Goal: Transaction & Acquisition: Obtain resource

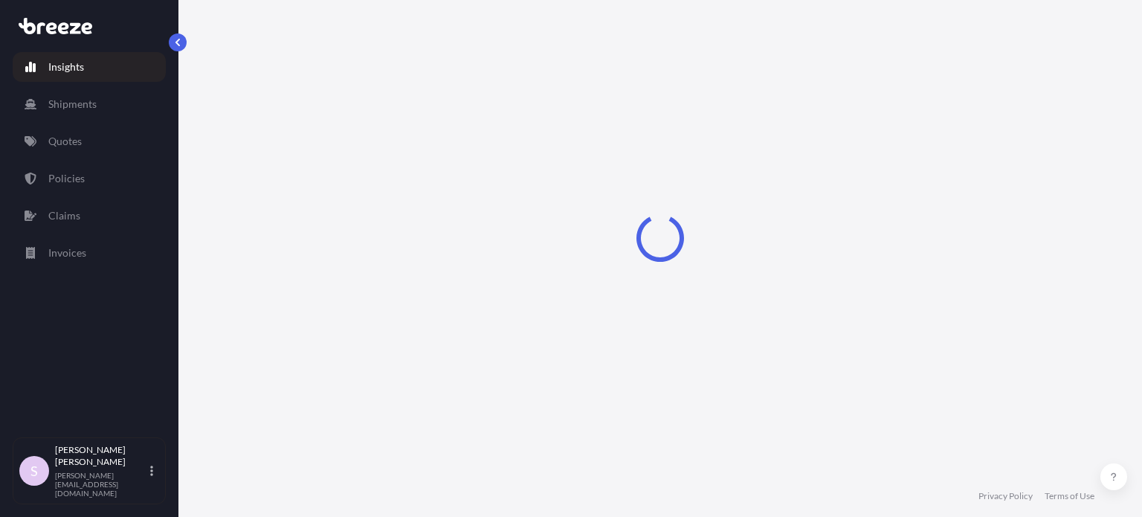
select select "2025"
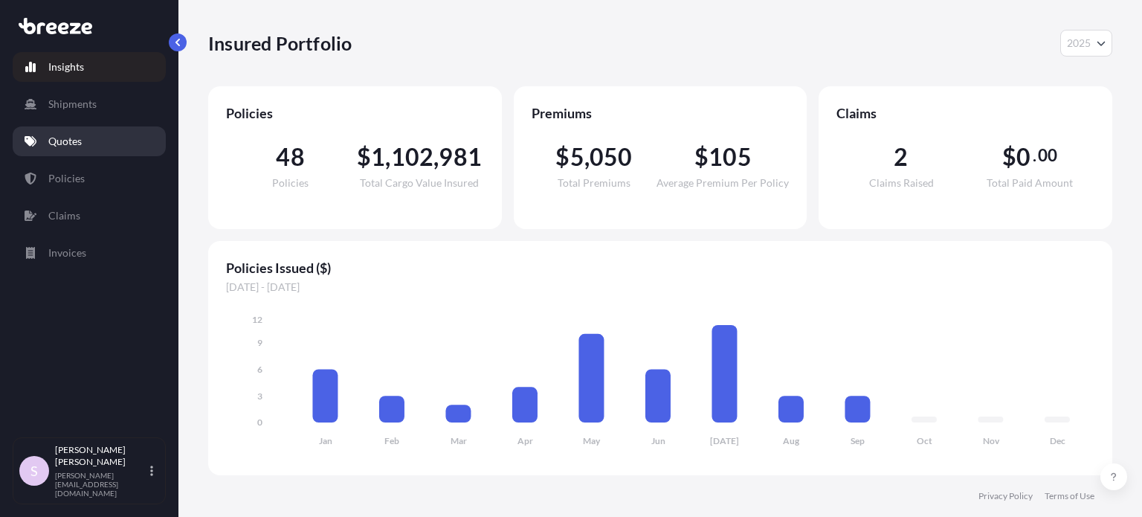
click at [111, 133] on link "Quotes" at bounding box center [89, 141] width 153 height 30
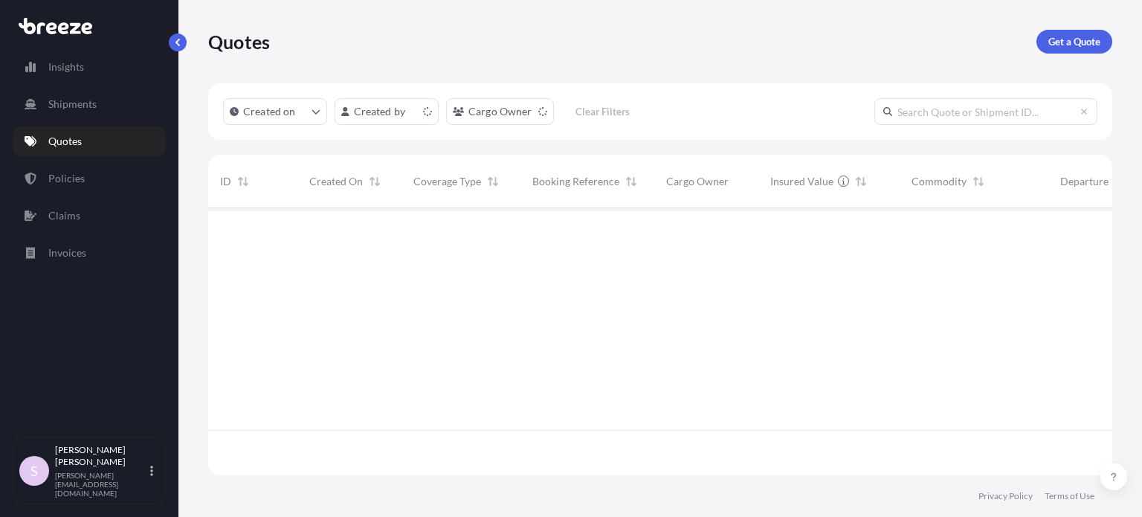
scroll to position [264, 892]
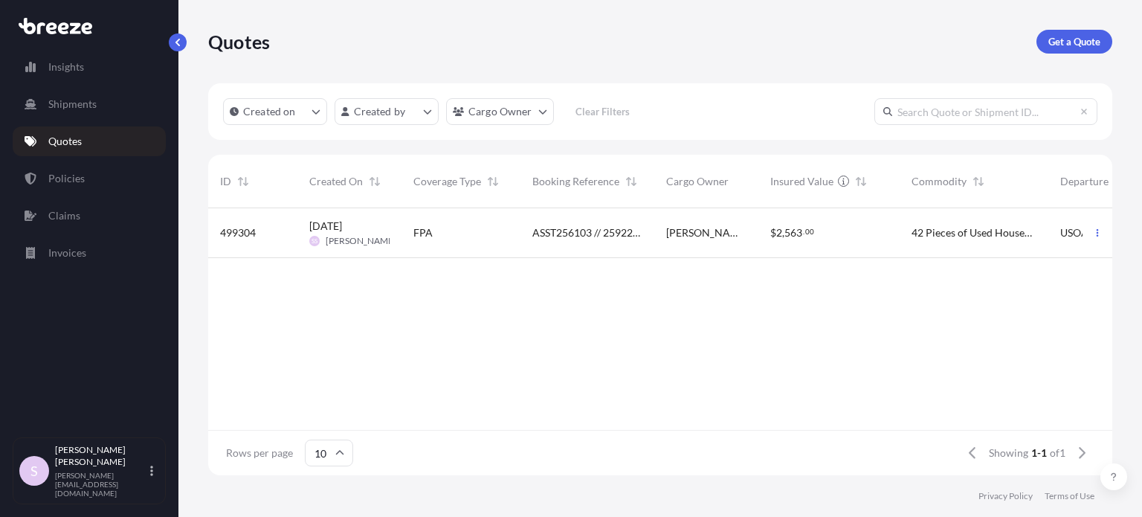
click at [947, 106] on input "text" at bounding box center [986, 111] width 223 height 27
paste input "ASST256103"
type input "ASST256103"
click at [491, 220] on div "FPA" at bounding box center [461, 233] width 119 height 50
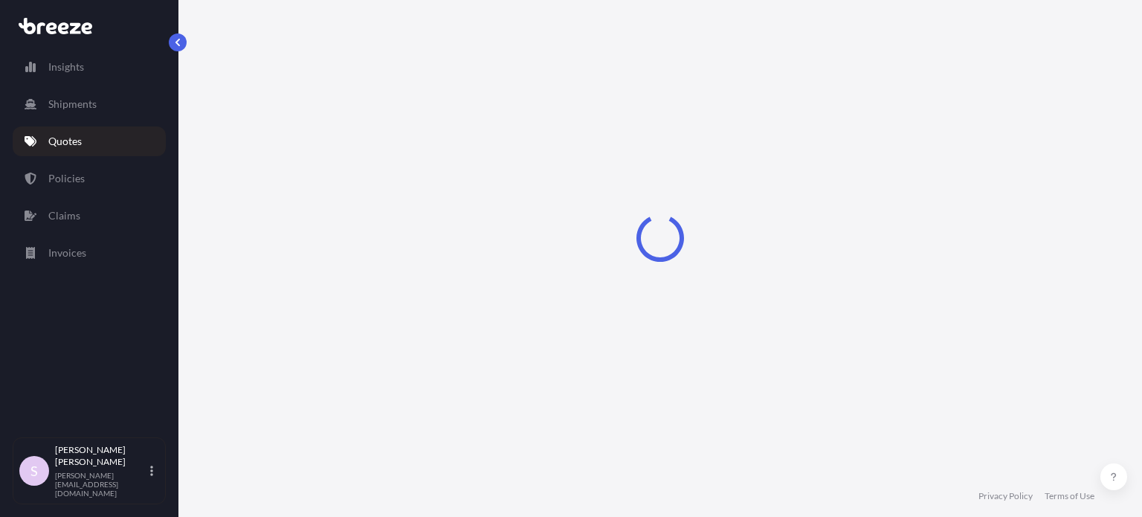
select select "Sea"
select select "2"
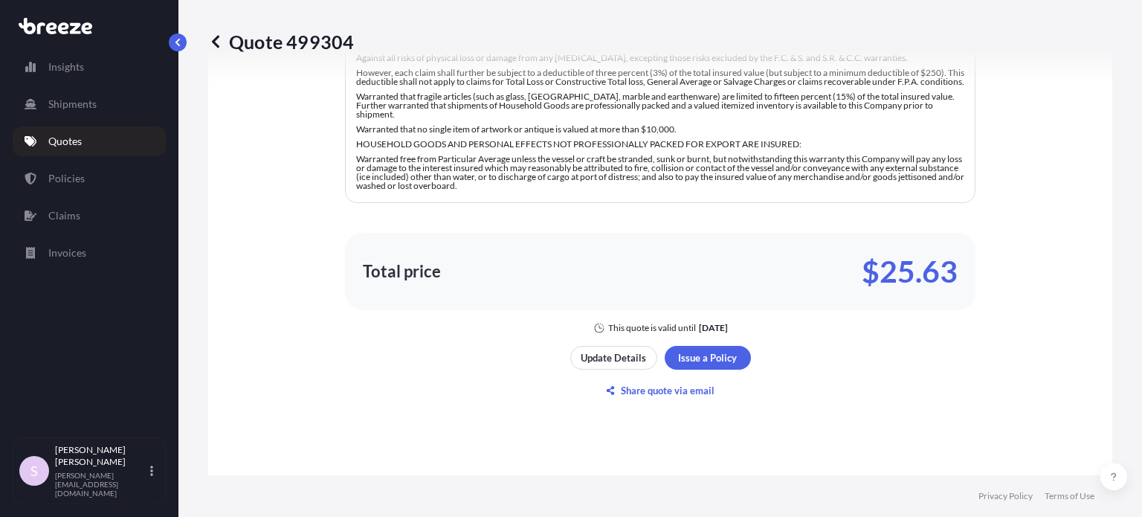
scroll to position [1168, 0]
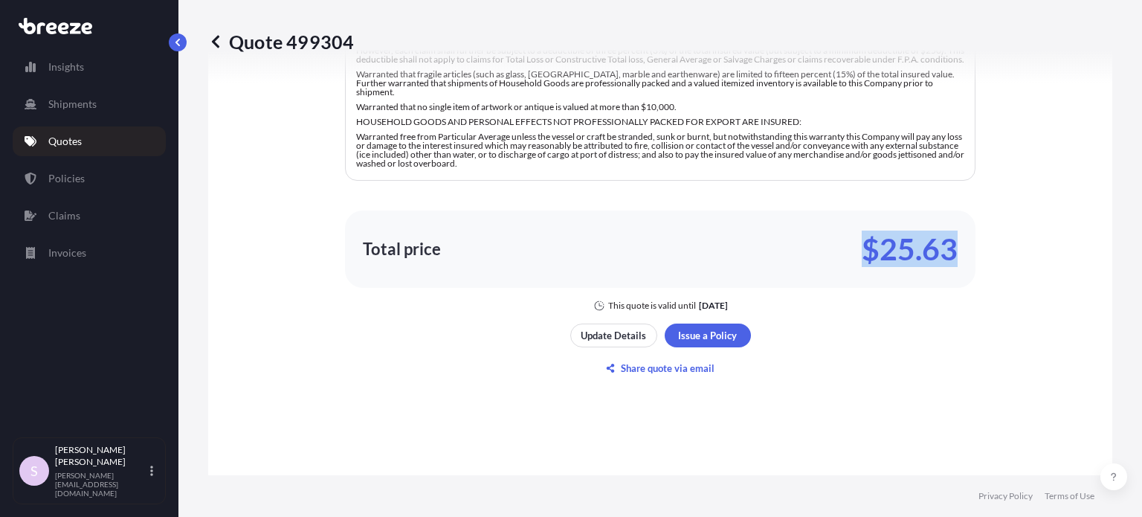
drag, startPoint x: 854, startPoint y: 247, endPoint x: 956, endPoint y: 243, distance: 102.0
click at [956, 243] on div "Total price $25.63" at bounding box center [660, 248] width 631 height 77
copy p "$25.63"
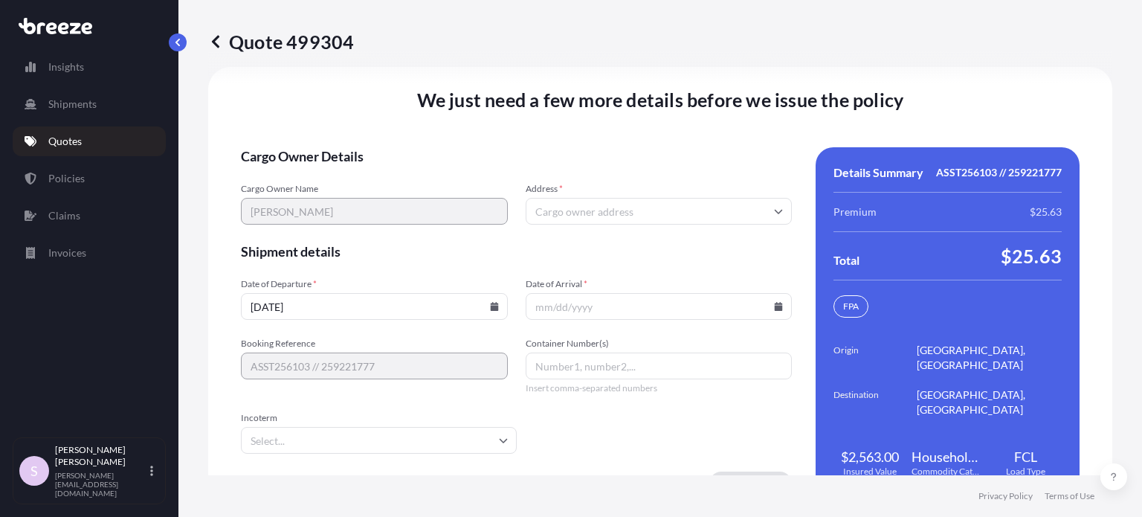
scroll to position [2326, 0]
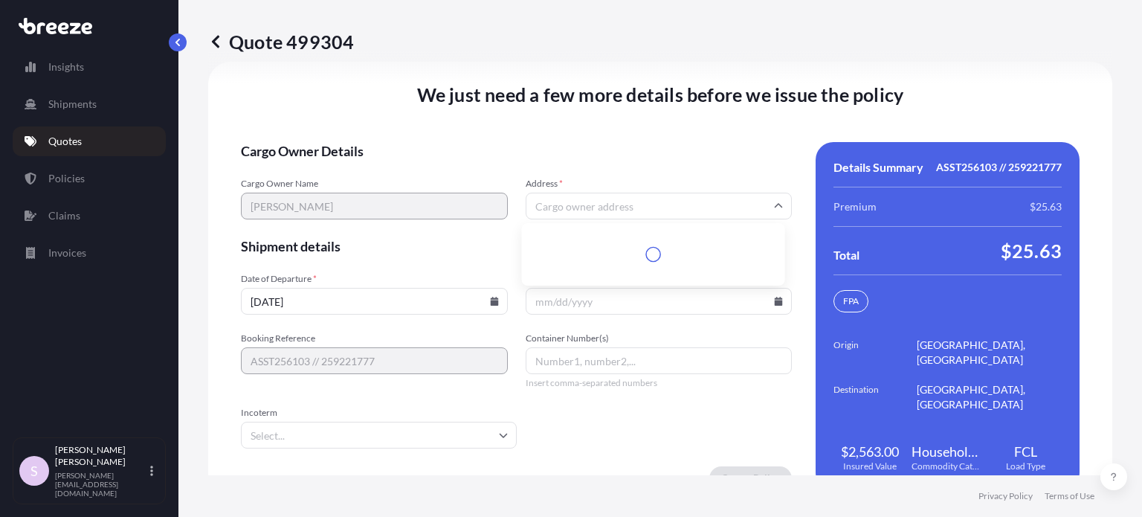
click at [628, 207] on input "Address *" at bounding box center [659, 206] width 267 height 27
paste input "[STREET_ADDRESS][US_STATE]"
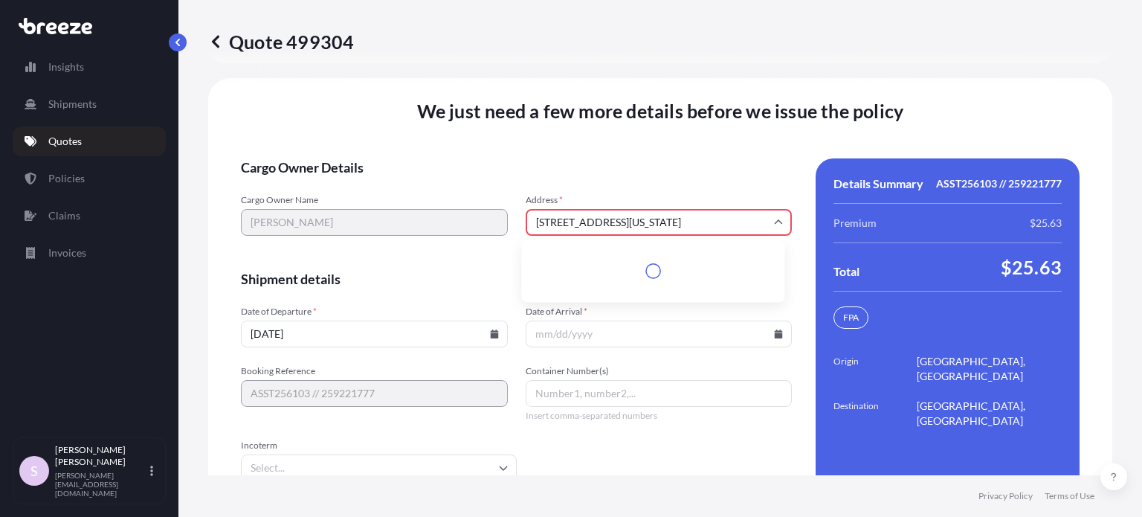
scroll to position [2341, 0]
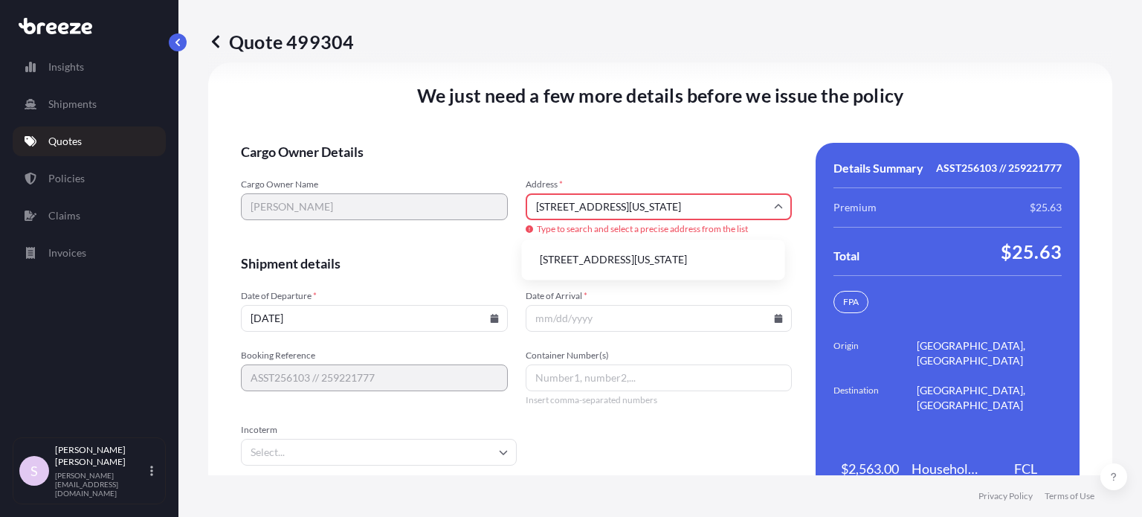
click at [617, 273] on li "[STREET_ADDRESS][US_STATE]" at bounding box center [653, 259] width 251 height 28
type input "[STREET_ADDRESS]"
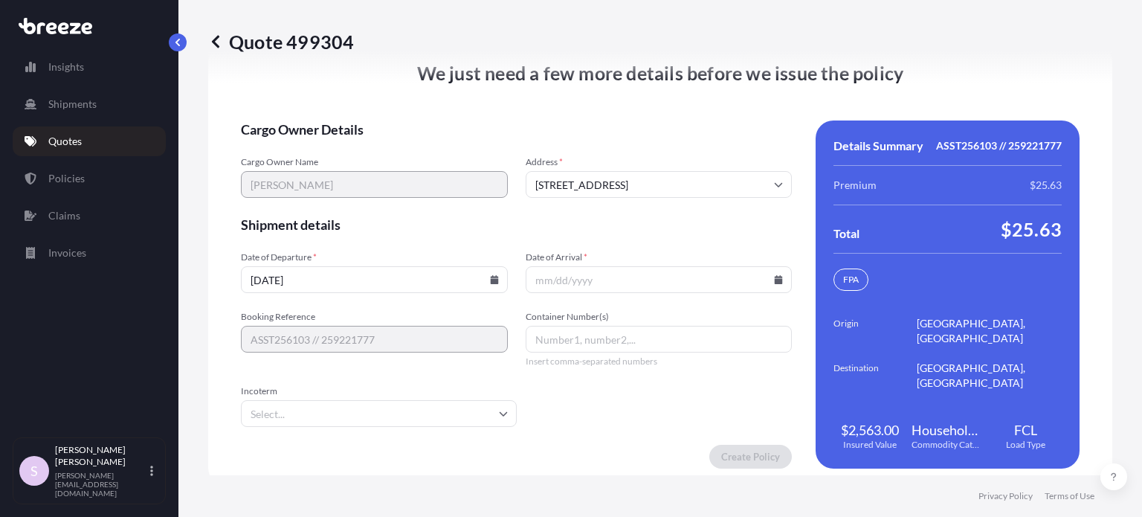
scroll to position [2359, 0]
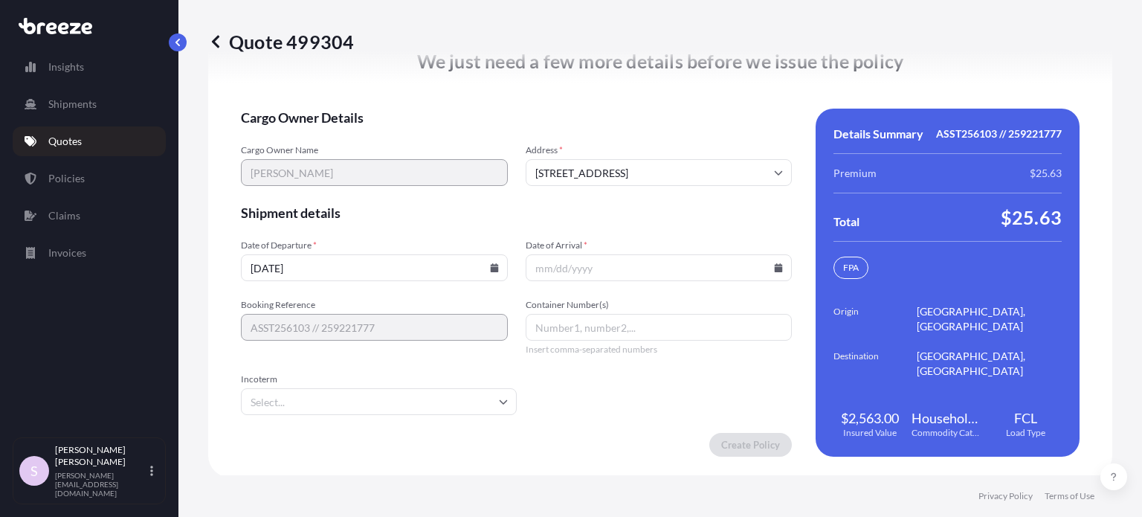
click at [490, 263] on icon at bounding box center [494, 267] width 9 height 9
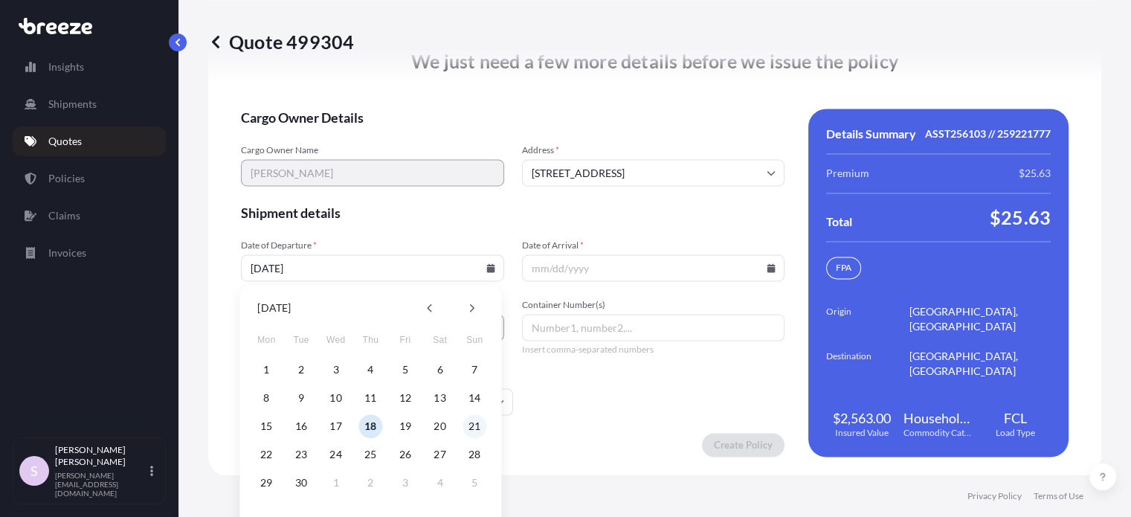
click at [473, 418] on button "21" at bounding box center [475, 426] width 24 height 24
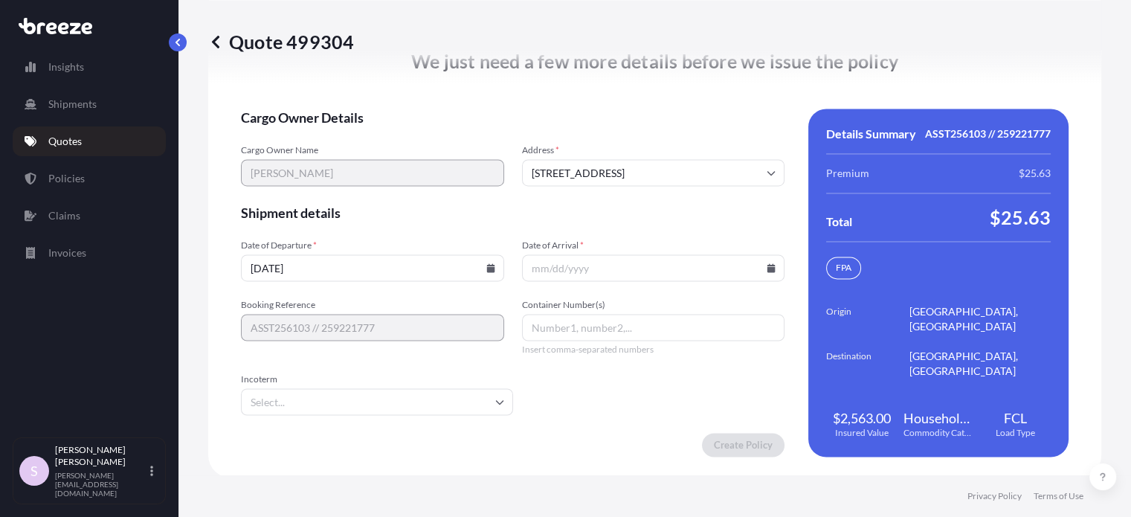
type input "[DATE]"
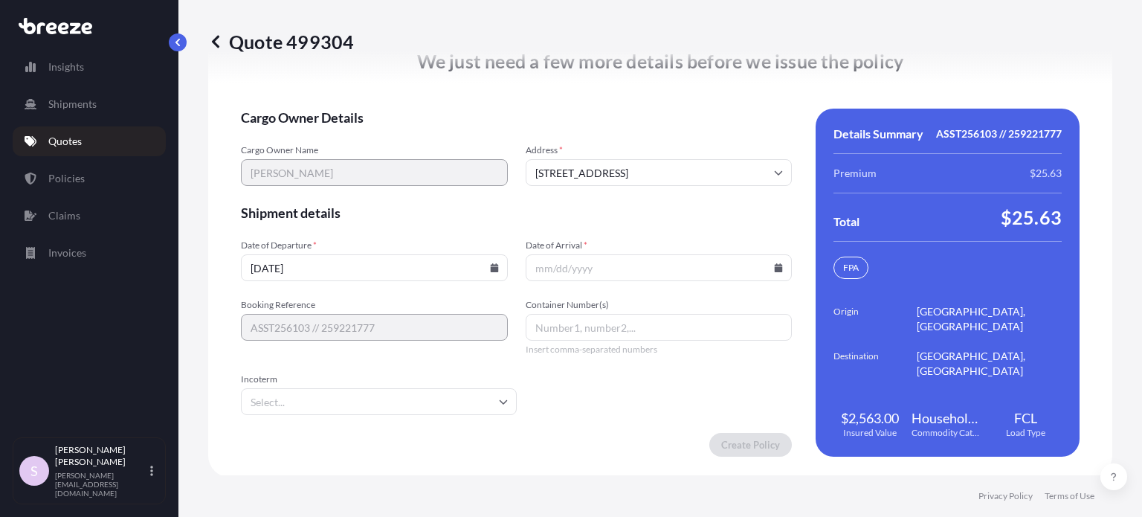
click at [416, 234] on form "Cargo Owner Details Cargo Owner Name [PERSON_NAME] Address * [STREET_ADDRESS] S…" at bounding box center [516, 283] width 551 height 348
click at [775, 264] on icon at bounding box center [779, 267] width 8 height 9
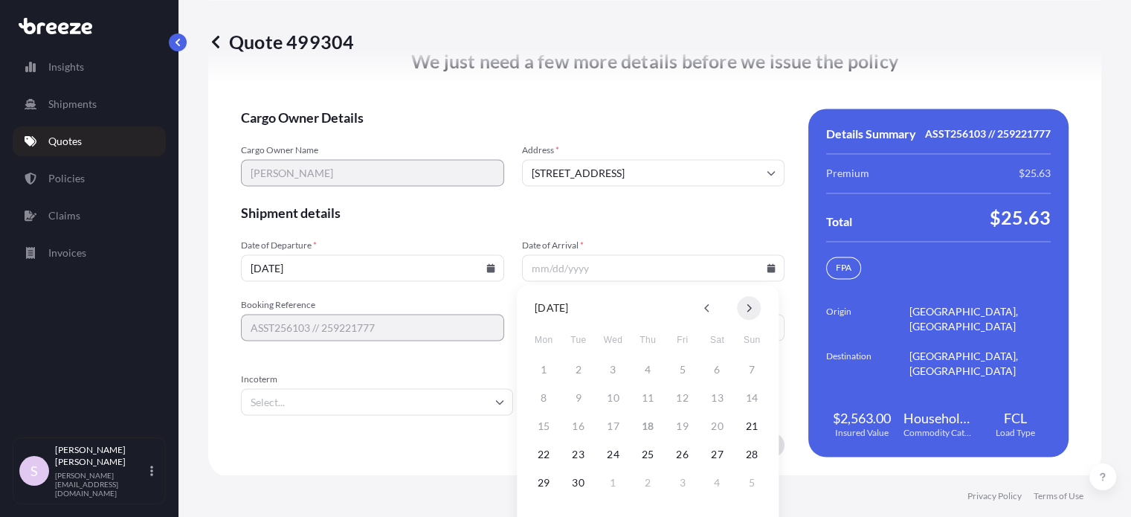
click at [753, 303] on button at bounding box center [749, 308] width 24 height 24
click at [709, 306] on icon at bounding box center [707, 307] width 6 height 9
click at [750, 397] on button "9" at bounding box center [752, 398] width 24 height 24
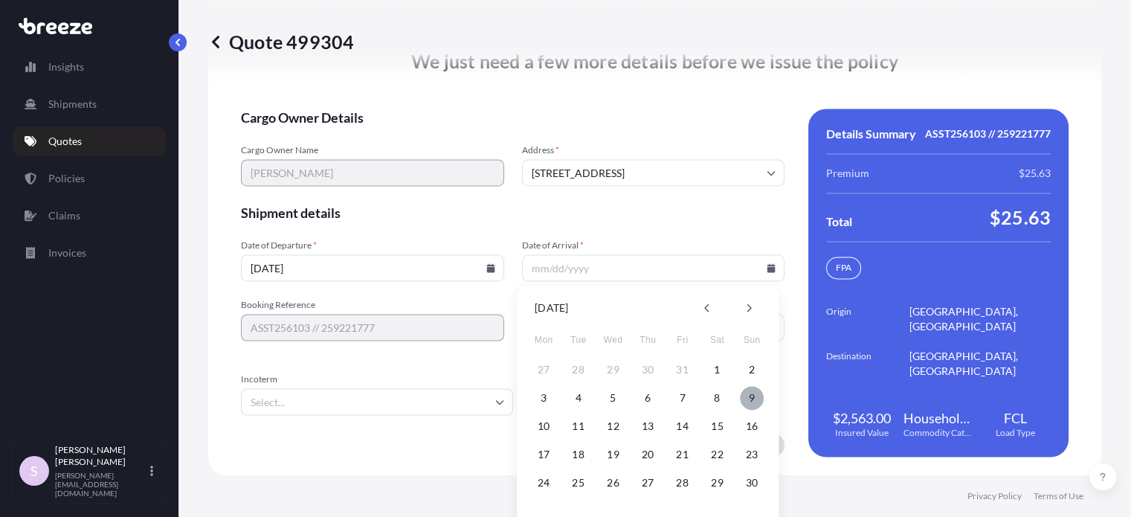
type input "[DATE]"
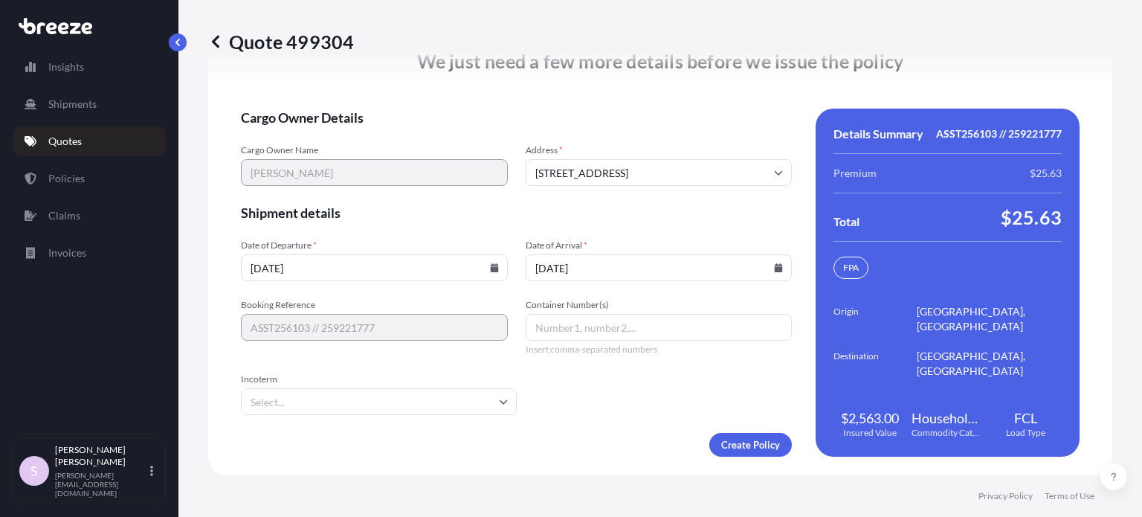
click at [676, 216] on span "Shipment details" at bounding box center [516, 213] width 551 height 18
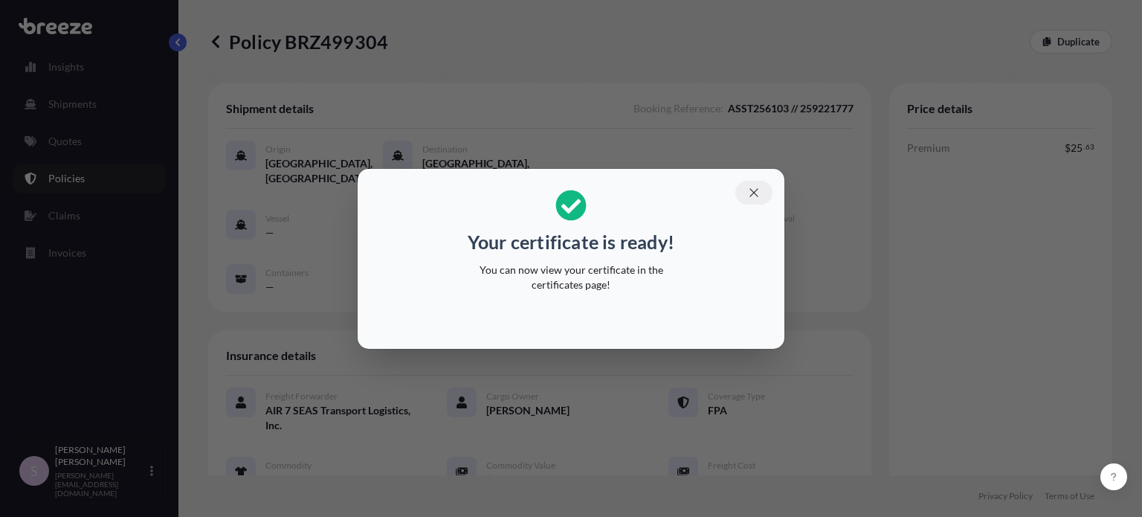
click at [747, 194] on icon "button" at bounding box center [753, 192] width 13 height 13
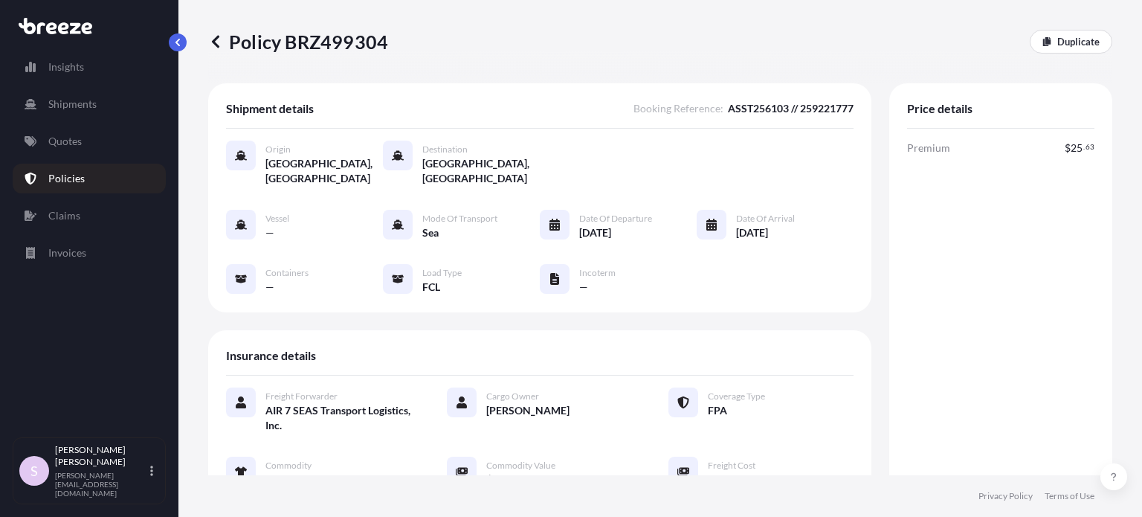
drag, startPoint x: 342, startPoint y: 41, endPoint x: 407, endPoint y: 43, distance: 64.7
click at [407, 43] on div "Policy BRZ499304 Duplicate" at bounding box center [660, 42] width 904 height 24
drag, startPoint x: 318, startPoint y: 40, endPoint x: 385, endPoint y: 41, distance: 66.9
click at [384, 41] on div "Policy BRZ499304 Duplicate" at bounding box center [660, 42] width 904 height 24
copy p "Policy BRZ499304"
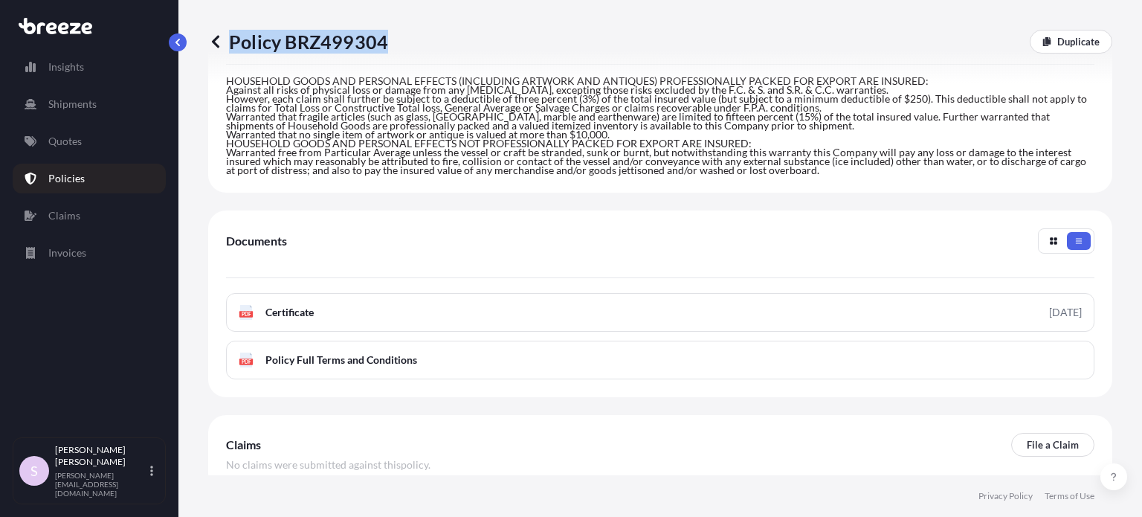
scroll to position [595, 0]
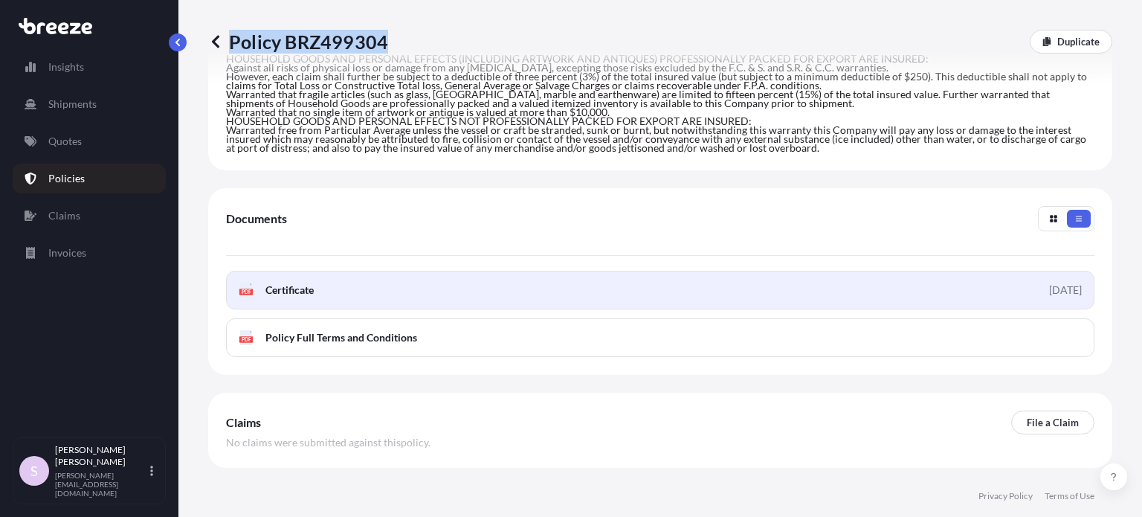
click at [726, 271] on link "PDF Certificate [DATE]" at bounding box center [660, 290] width 869 height 39
